Goal: Find specific page/section: Find specific page/section

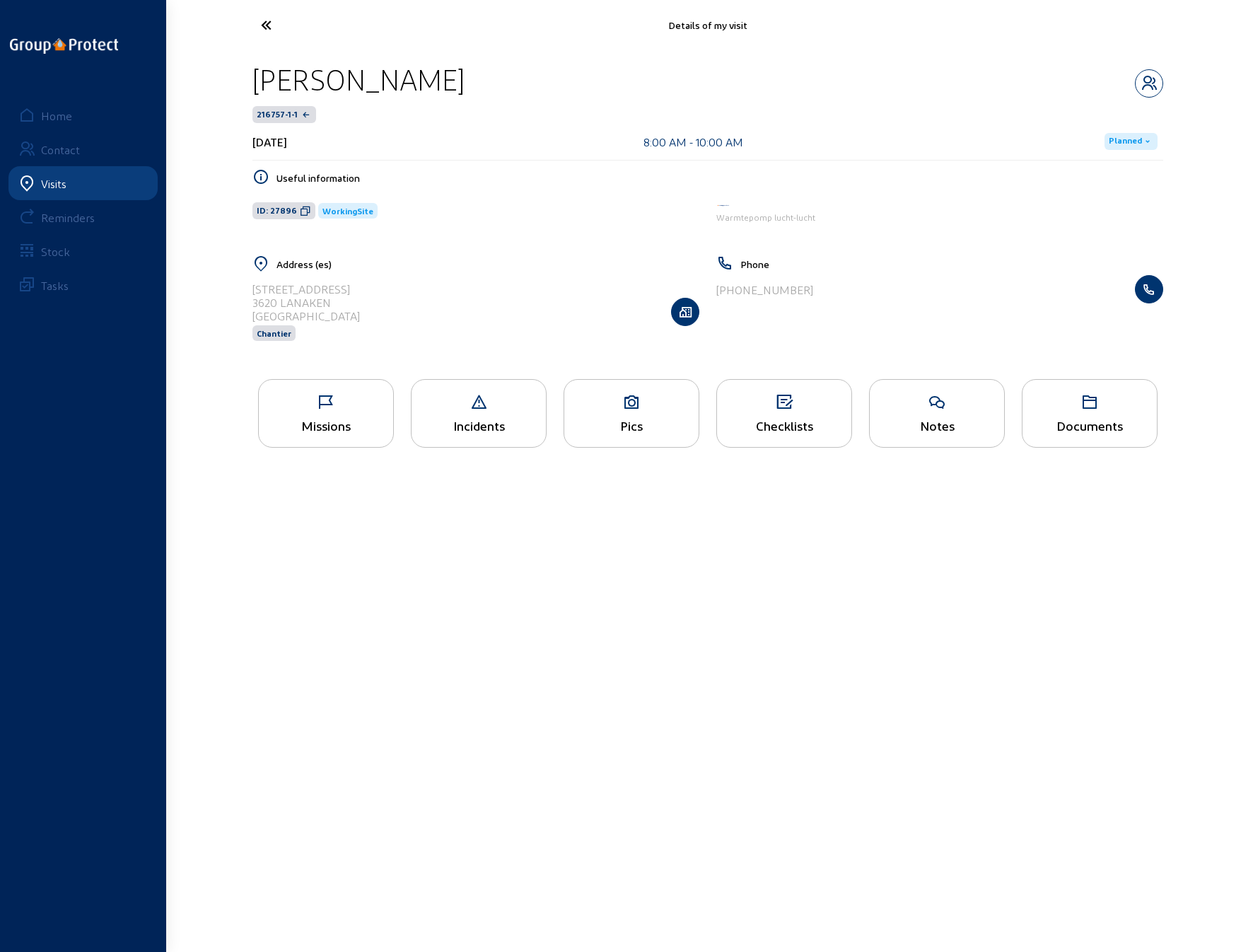
click at [269, 24] on icon at bounding box center [318, 24] width 130 height 24
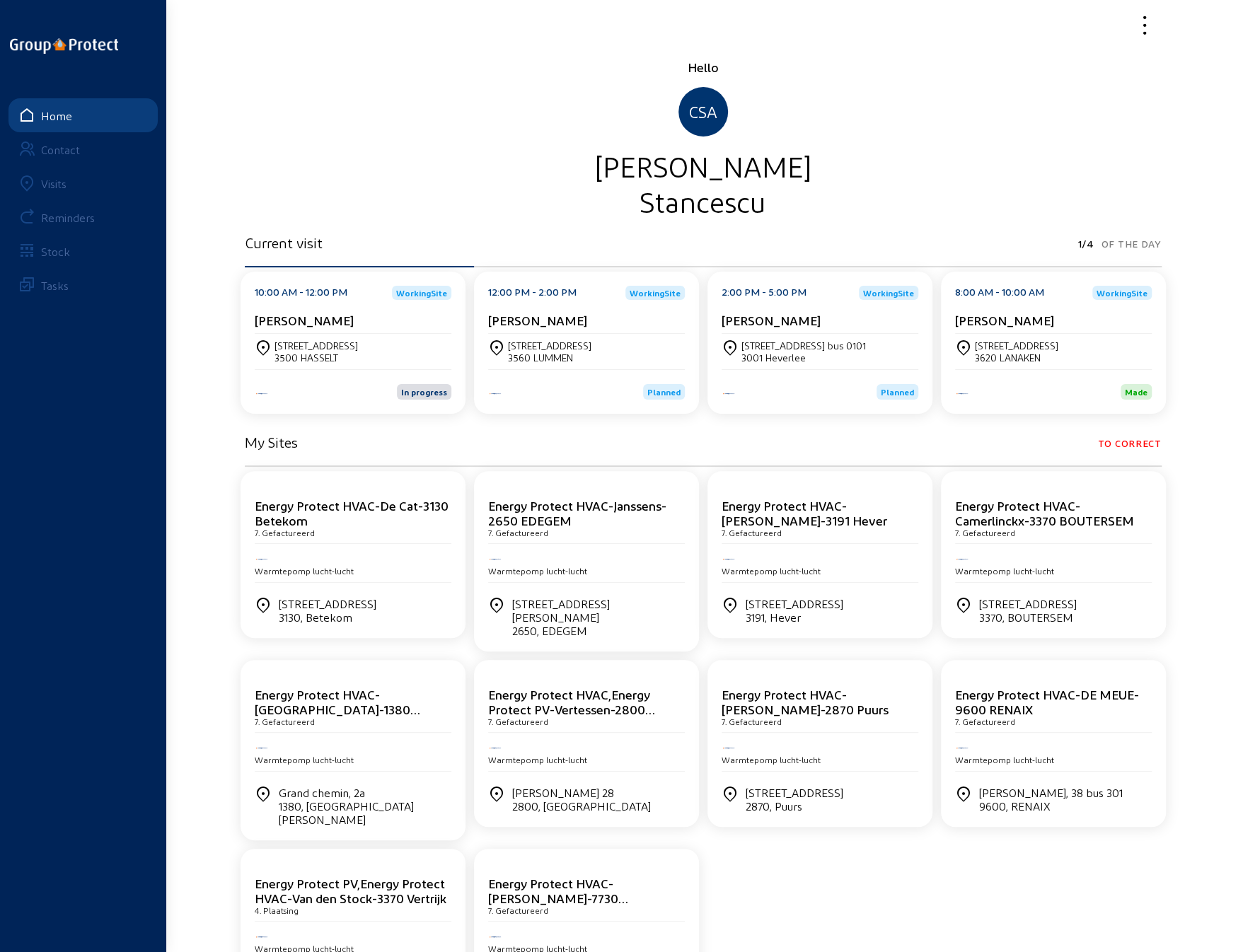
drag, startPoint x: 721, startPoint y: 292, endPoint x: 805, endPoint y: 292, distance: 84.0
click at [805, 292] on div "2:00 PM - 5:00 PM WorkingSite" at bounding box center [819, 293] width 196 height 14
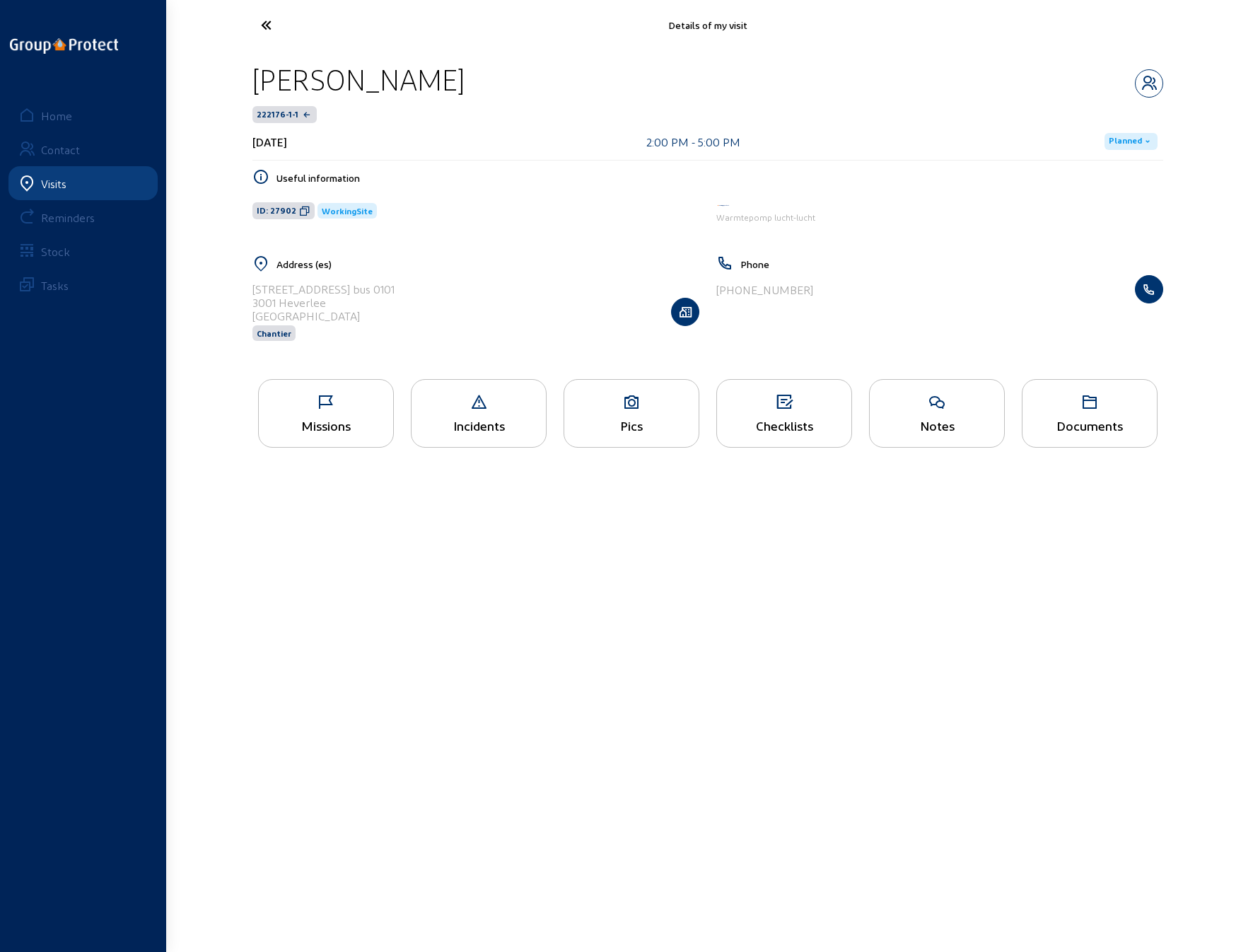
drag, startPoint x: 678, startPoint y: 141, endPoint x: 771, endPoint y: 144, distance: 93.0
click at [771, 144] on div "[DATE] 2:00 PM - 5:00 PM Planned" at bounding box center [708, 142] width 911 height 37
copy div "2:00 PM - 5:00 PM"
click at [945, 111] on div "222176-1-1" at bounding box center [708, 114] width 911 height 17
click at [269, 25] on icon at bounding box center [318, 24] width 130 height 24
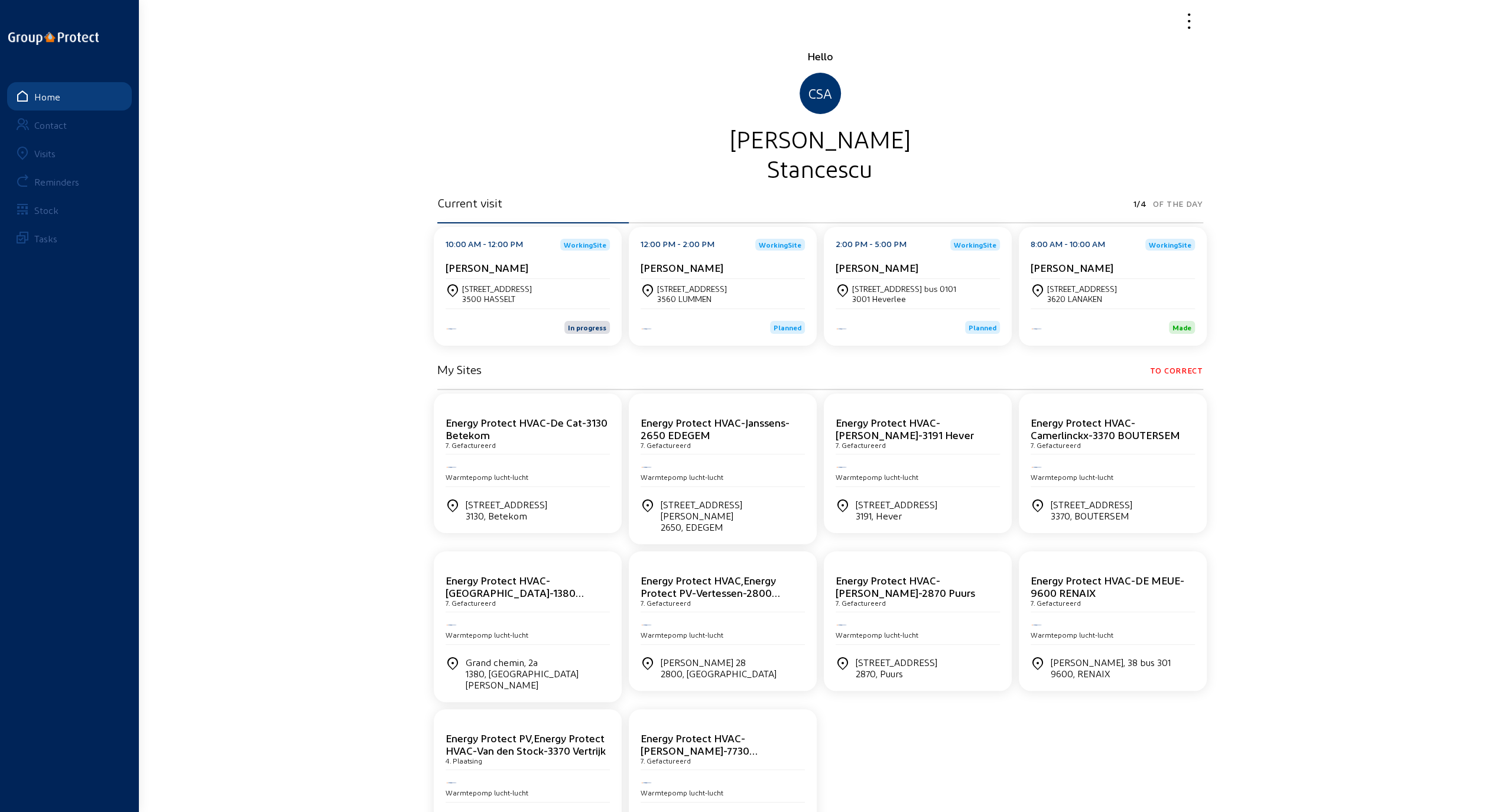
click at [42, 151] on div "Visits" at bounding box center [45, 153] width 21 height 11
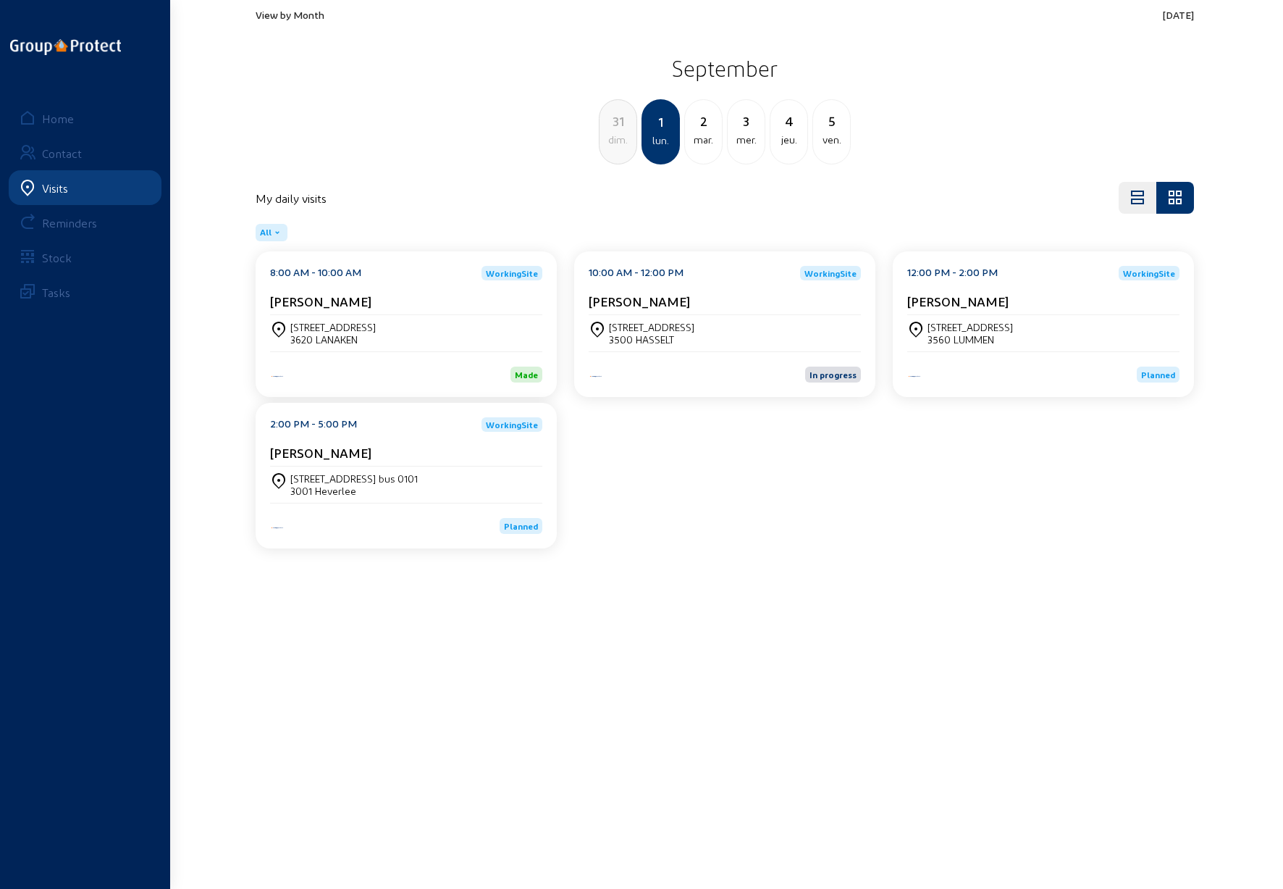
click at [51, 117] on div "Home" at bounding box center [58, 119] width 32 height 14
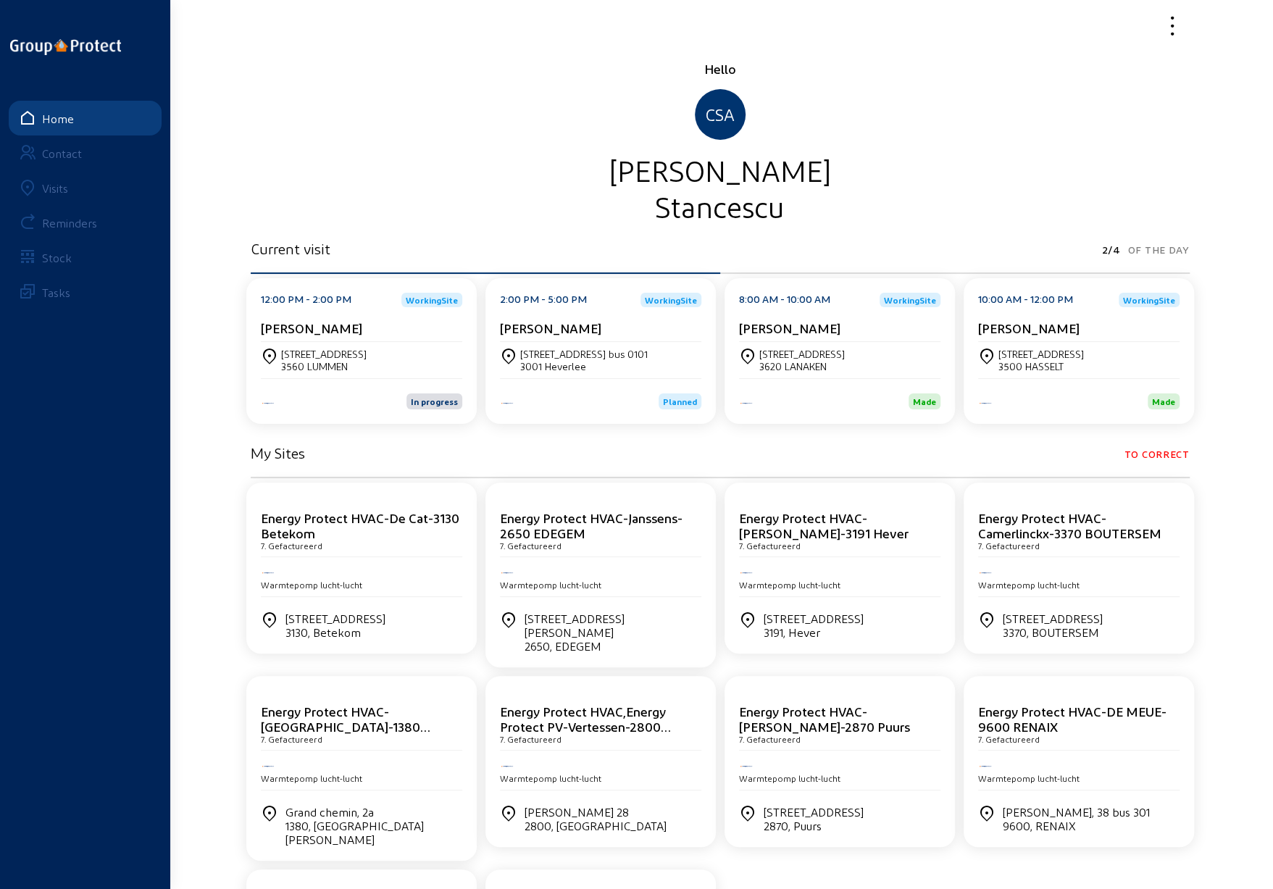
click at [64, 183] on div "Visits" at bounding box center [55, 188] width 26 height 14
